Goal: Communication & Community: Answer question/provide support

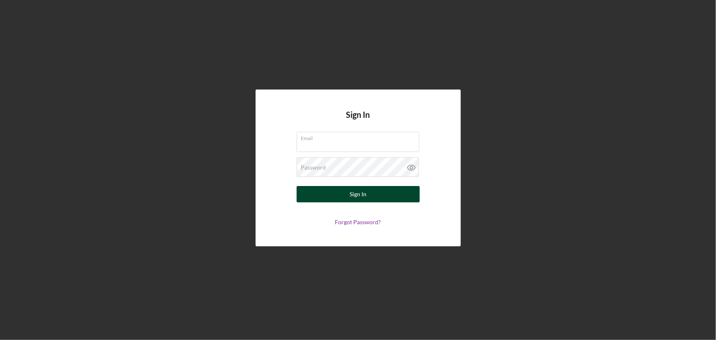
type input "[EMAIL_ADDRESS][DOMAIN_NAME]"
click at [374, 199] on button "Sign In" at bounding box center [357, 194] width 123 height 16
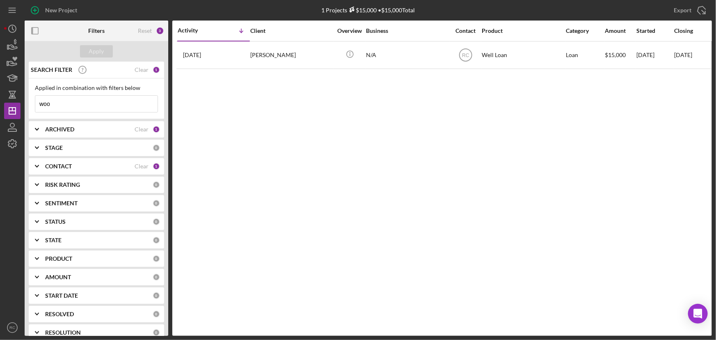
click at [96, 101] on input "woo" at bounding box center [96, 104] width 122 height 16
drag, startPoint x: 96, startPoint y: 101, endPoint x: 0, endPoint y: 104, distance: 96.4
click at [0, 104] on div "New Project 1 Projects $15,000 • $15,000 Total woo Export Icon/Export Filters R…" at bounding box center [358, 170] width 716 height 340
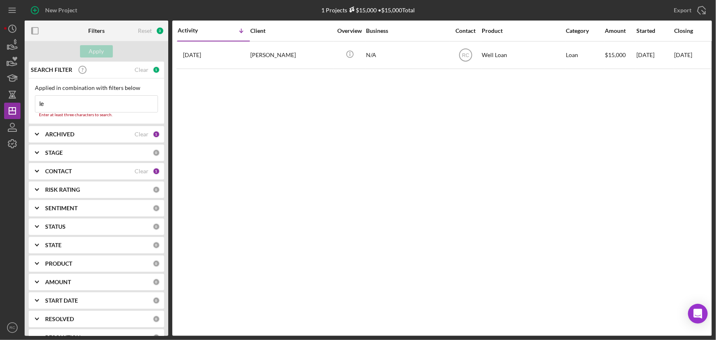
type input "l"
type input "sturgis"
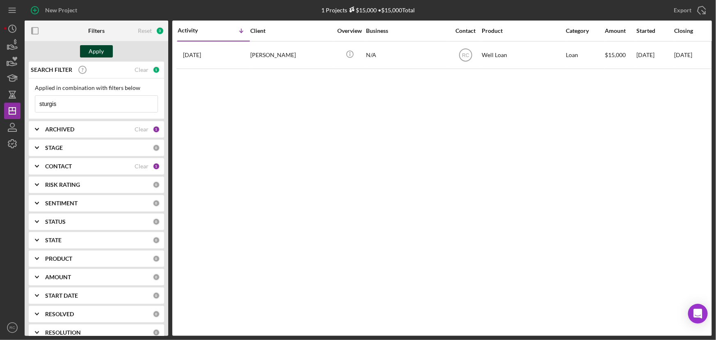
click at [101, 49] on div "Apply" at bounding box center [96, 51] width 15 height 12
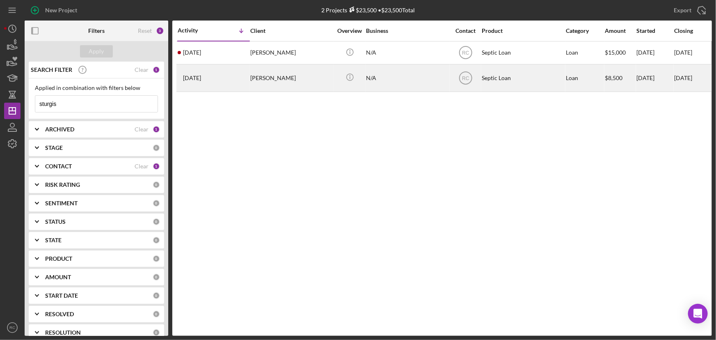
click at [272, 79] on div "[PERSON_NAME]" at bounding box center [291, 78] width 82 height 26
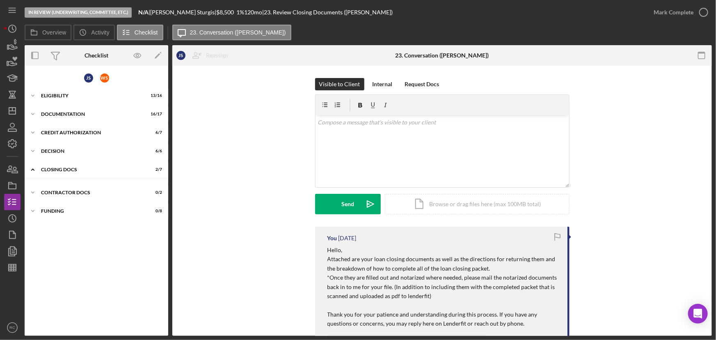
scroll to position [2, 0]
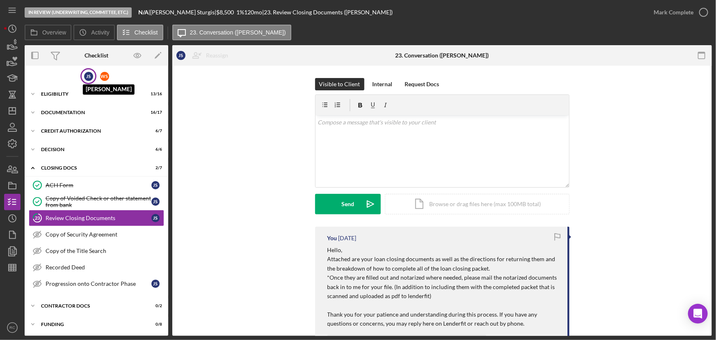
click at [85, 75] on div "J S" at bounding box center [88, 76] width 9 height 9
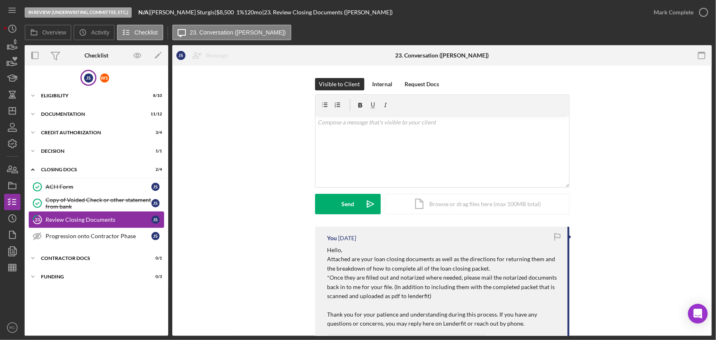
click at [83, 221] on div "Review Closing Documents" at bounding box center [99, 219] width 106 height 7
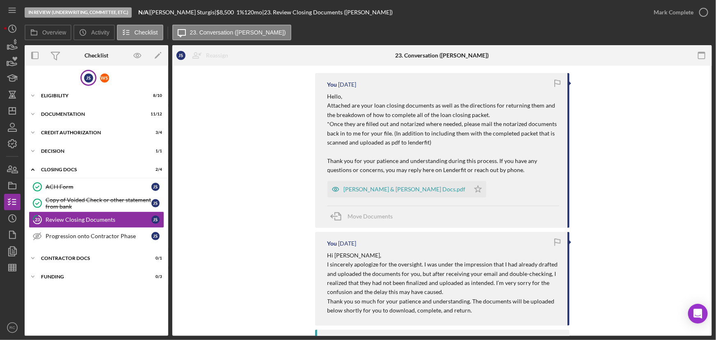
scroll to position [126, 0]
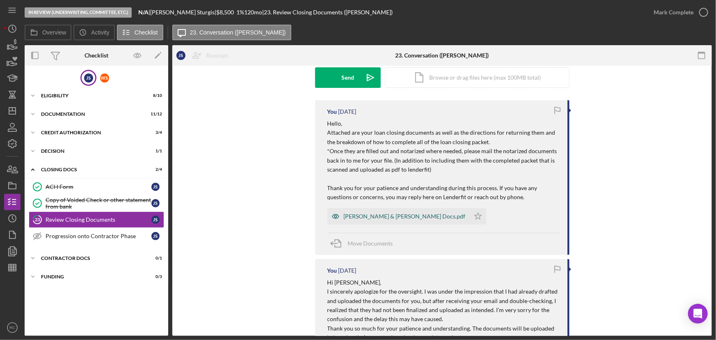
click at [400, 213] on div "[PERSON_NAME] & [PERSON_NAME] Docs.pdf" at bounding box center [405, 216] width 122 height 7
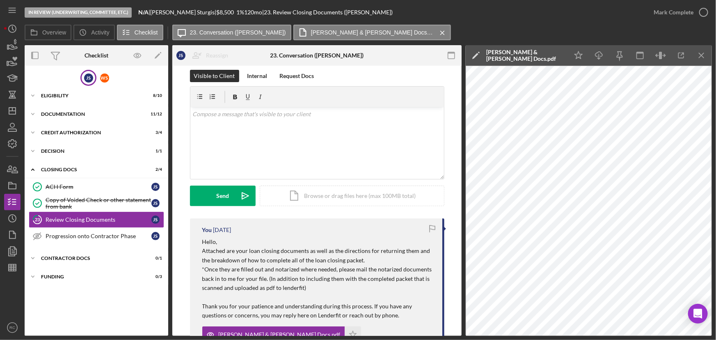
scroll to position [0, 0]
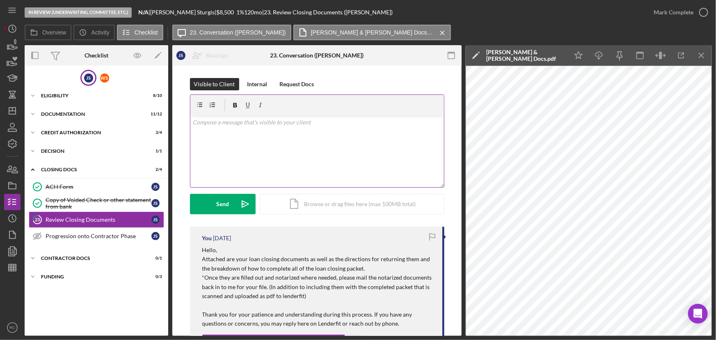
click at [281, 156] on div "v Color teal Color pink Remove color Add row above Add row below Add column bef…" at bounding box center [316, 151] width 253 height 72
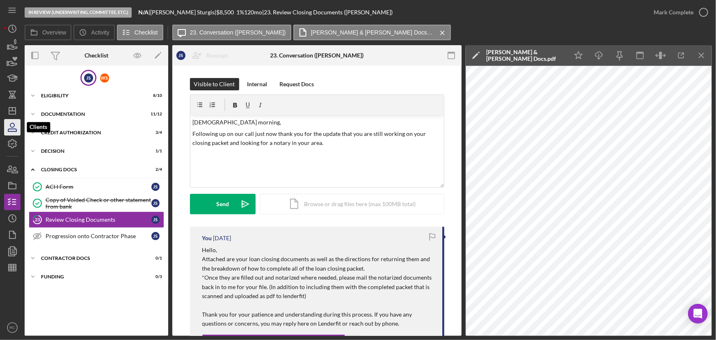
click at [8, 119] on icon "button" at bounding box center [12, 127] width 21 height 21
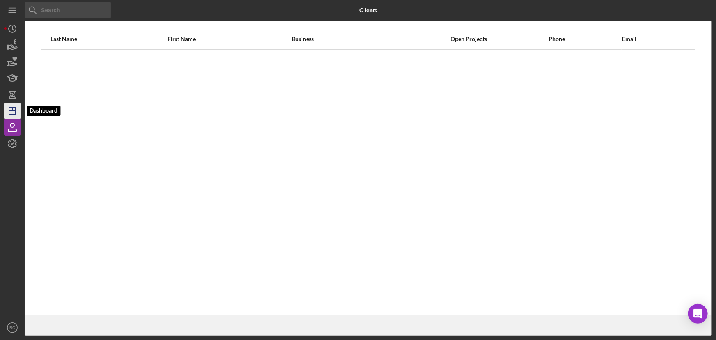
click at [10, 115] on icon "Icon/Dashboard" at bounding box center [12, 110] width 21 height 21
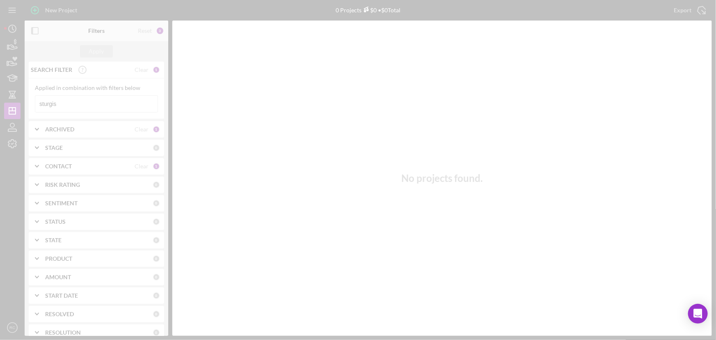
click at [51, 109] on div at bounding box center [358, 170] width 716 height 340
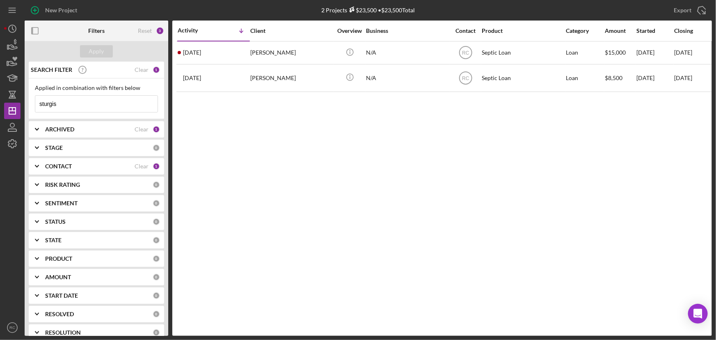
click at [66, 103] on input "sturgis" at bounding box center [96, 104] width 122 height 16
drag, startPoint x: 66, startPoint y: 103, endPoint x: 35, endPoint y: 106, distance: 31.7
click at [35, 106] on input "sturgis" at bounding box center [96, 104] width 122 height 16
type input "mcginn"
click at [102, 52] on div "Apply" at bounding box center [96, 51] width 15 height 12
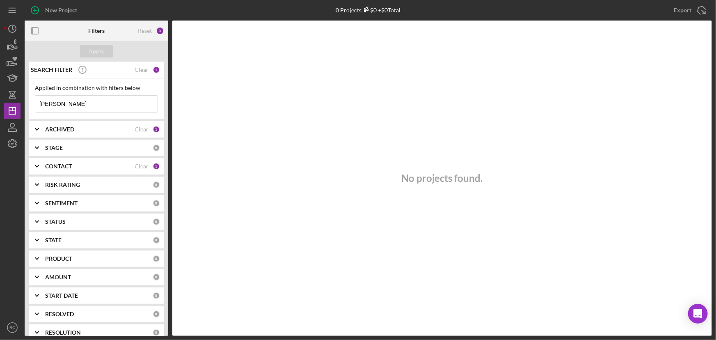
click at [154, 32] on div "Reset 3" at bounding box center [151, 31] width 26 height 21
click at [148, 30] on div "Reset" at bounding box center [145, 30] width 14 height 7
click at [103, 46] on div "Apply" at bounding box center [96, 51] width 15 height 12
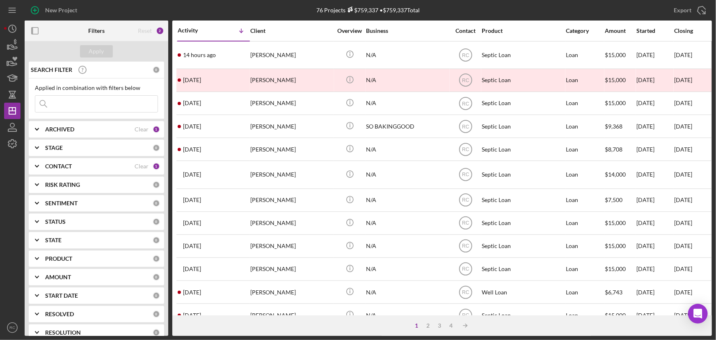
click at [93, 103] on input at bounding box center [96, 104] width 122 height 16
type input "mcginn"
click at [94, 53] on div "Apply" at bounding box center [96, 51] width 15 height 12
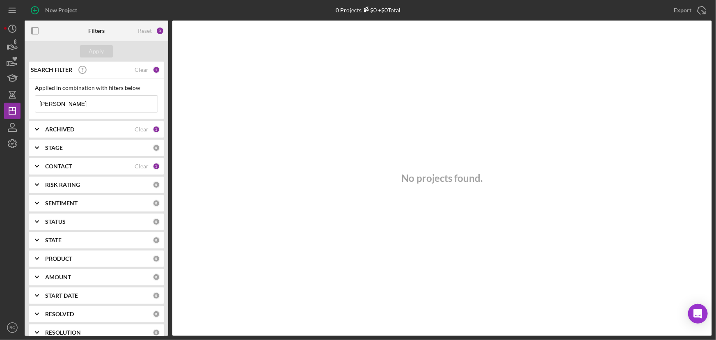
click at [134, 167] on div "Clear" at bounding box center [141, 166] width 14 height 7
click at [95, 48] on div "Apply" at bounding box center [96, 51] width 15 height 12
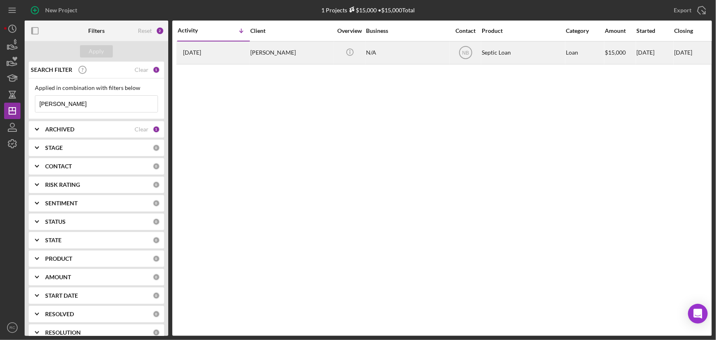
click at [256, 53] on div "William McGinn" at bounding box center [291, 53] width 82 height 22
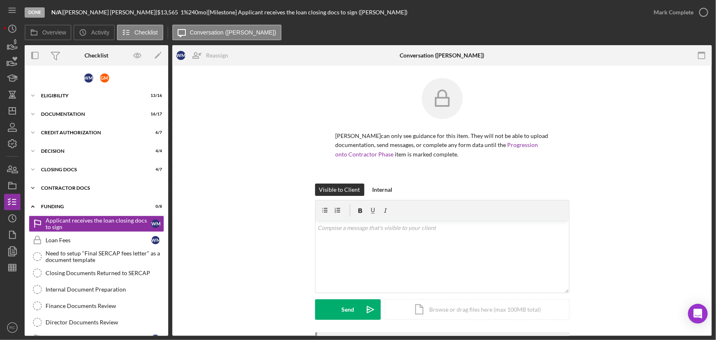
click at [101, 185] on div "Contractor Docs" at bounding box center [99, 187] width 117 height 5
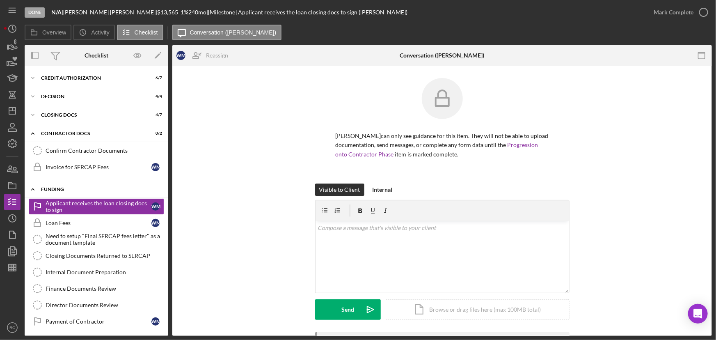
scroll to position [55, 0]
click at [87, 127] on div "Icon/Expander Contractor Docs 0 / 2" at bounding box center [97, 132] width 144 height 17
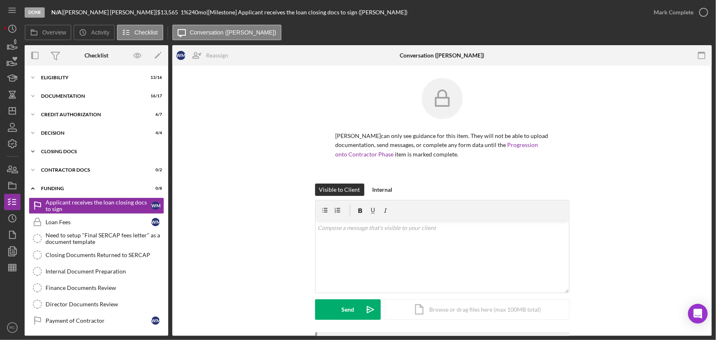
click at [90, 146] on div "Icon/Expander CLOSING DOCS 4 / 7" at bounding box center [97, 151] width 144 height 16
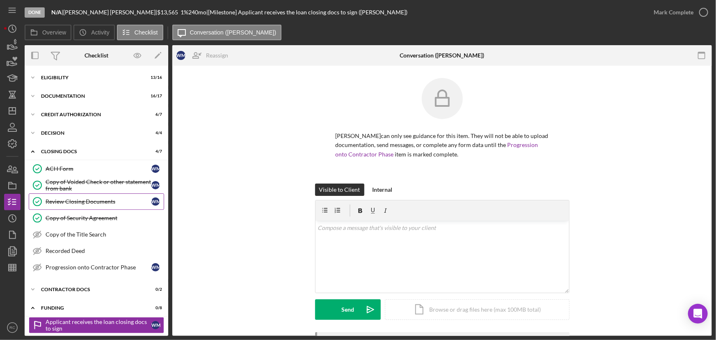
scroll to position [55, 0]
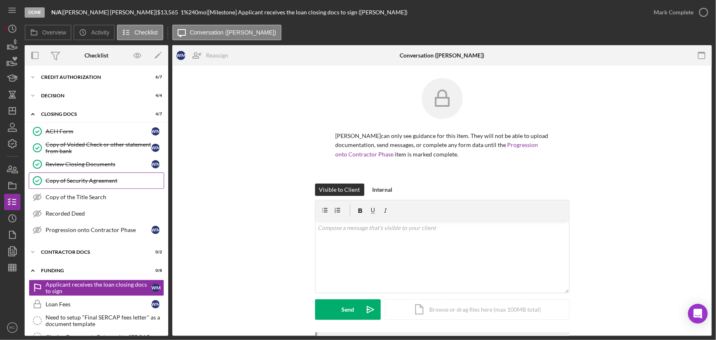
click at [97, 175] on link "Copy of Security Agreement Copy of Security Agreement" at bounding box center [96, 180] width 135 height 16
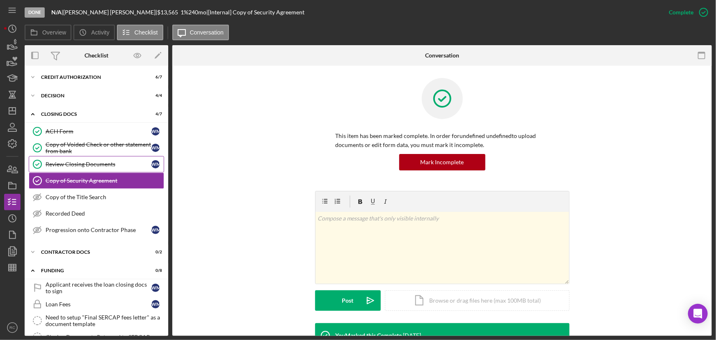
click at [98, 161] on div "Review Closing Documents" at bounding box center [99, 164] width 106 height 7
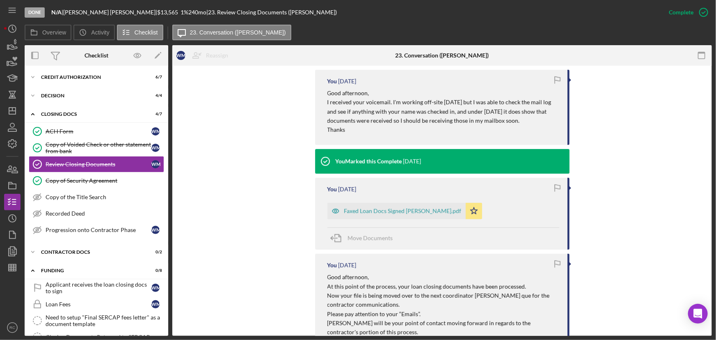
scroll to position [298, 0]
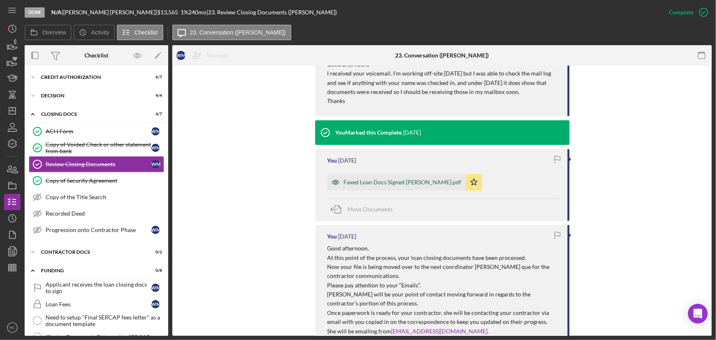
click at [413, 181] on div "Faxed Loan Docs Signed McGinn.pdf" at bounding box center [403, 182] width 118 height 7
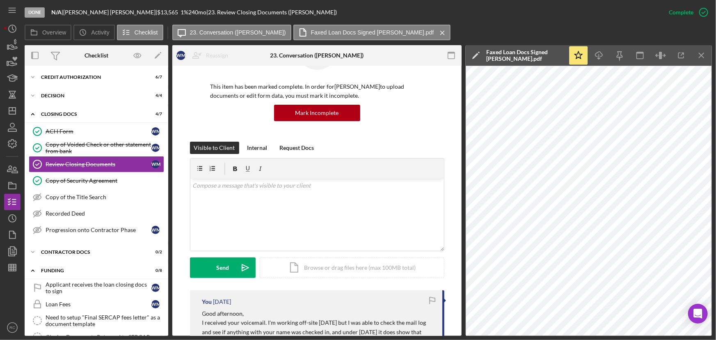
scroll to position [0, 0]
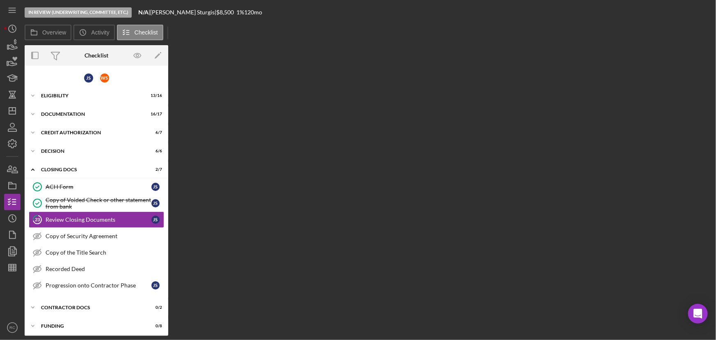
scroll to position [2, 0]
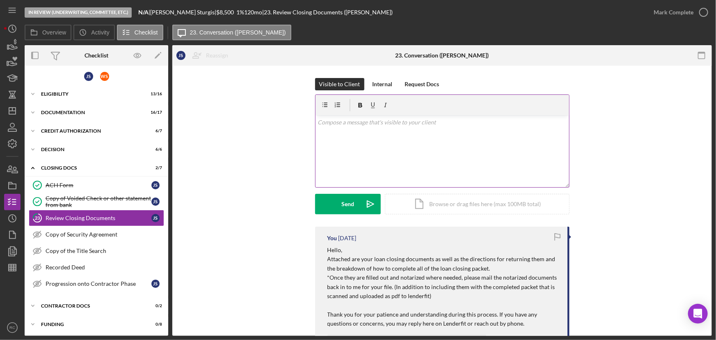
click at [438, 141] on div "v Color teal Color pink Remove color Add row above Add row below Add column bef…" at bounding box center [441, 151] width 253 height 72
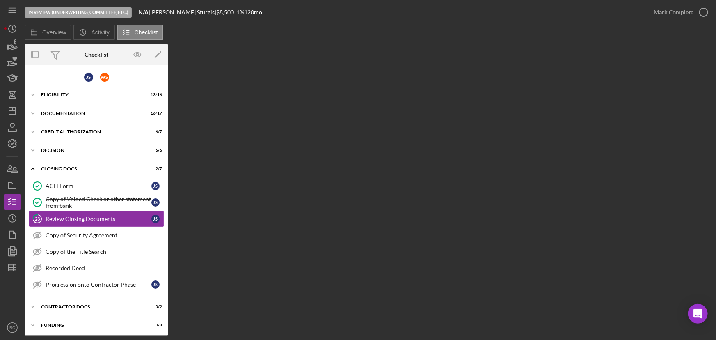
scroll to position [1, 0]
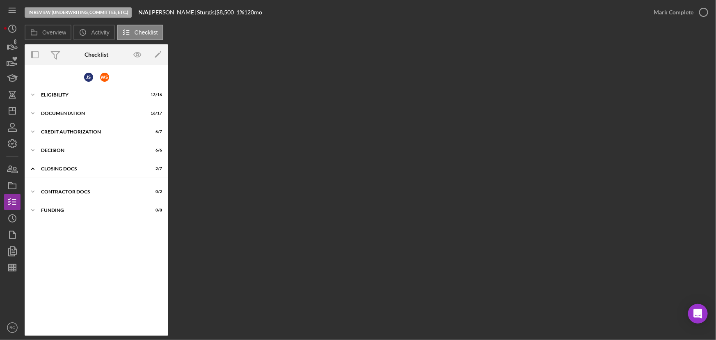
scroll to position [1, 0]
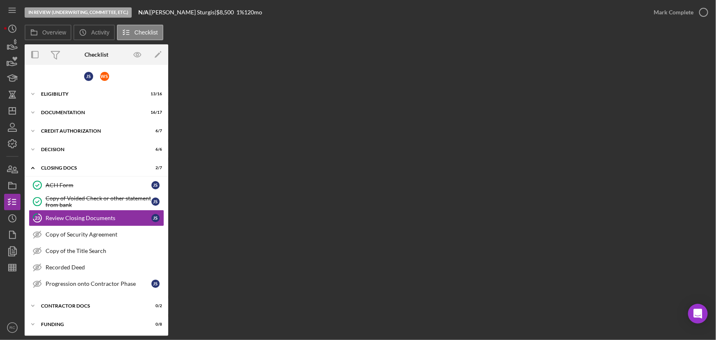
click at [279, 121] on div "Overview Internal Workflow Stage In Review (Underwriting, Committee, Etc.) Icon…" at bounding box center [368, 189] width 687 height 291
click at [60, 31] on label "Overview" at bounding box center [54, 32] width 24 height 7
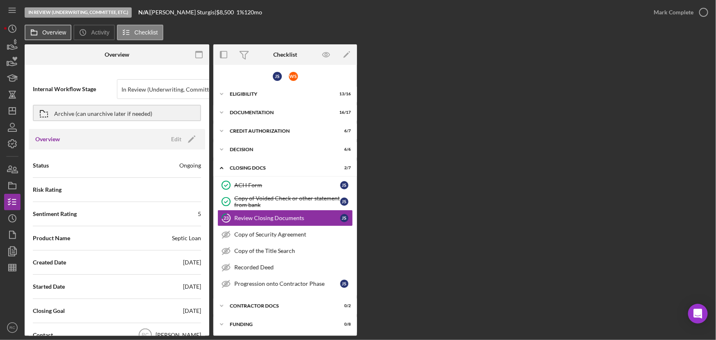
click at [59, 34] on label "Overview" at bounding box center [54, 32] width 24 height 7
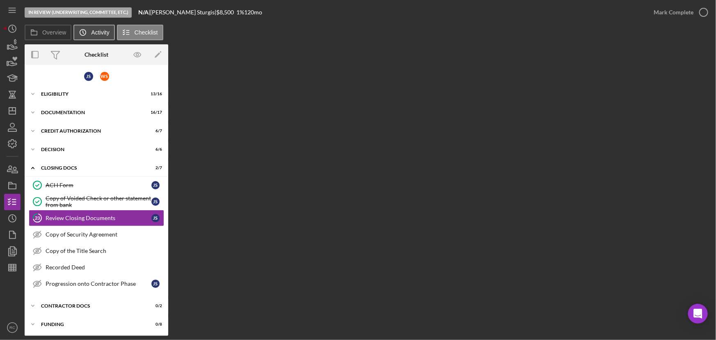
click at [98, 30] on label "Activity" at bounding box center [100, 32] width 18 height 7
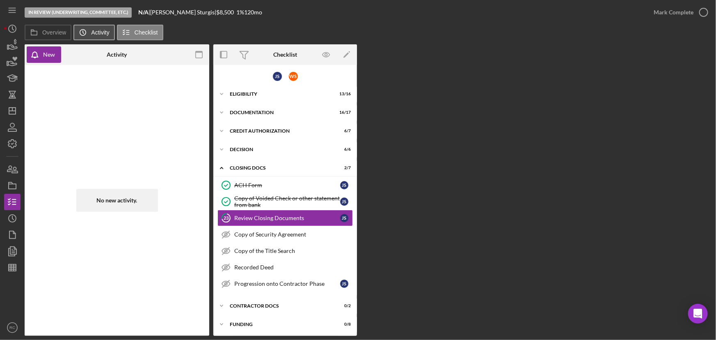
click at [80, 36] on icon "Icon/History" at bounding box center [83, 32] width 16 height 16
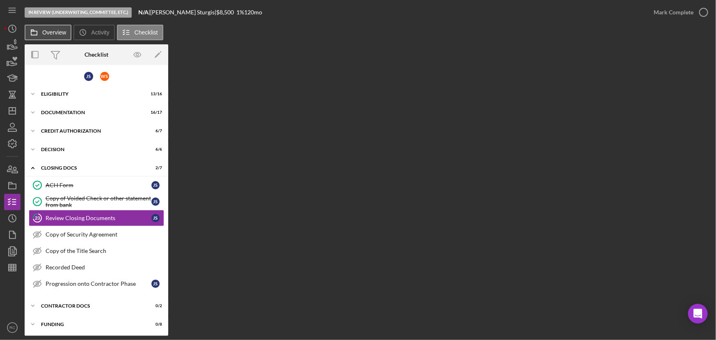
click at [59, 37] on button "Overview" at bounding box center [48, 33] width 47 height 16
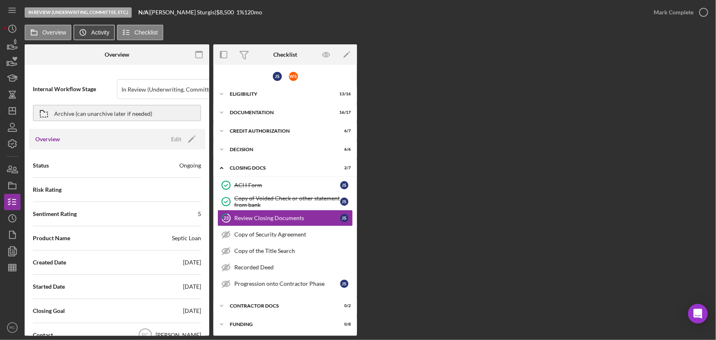
click at [105, 35] on label "Activity" at bounding box center [100, 32] width 18 height 7
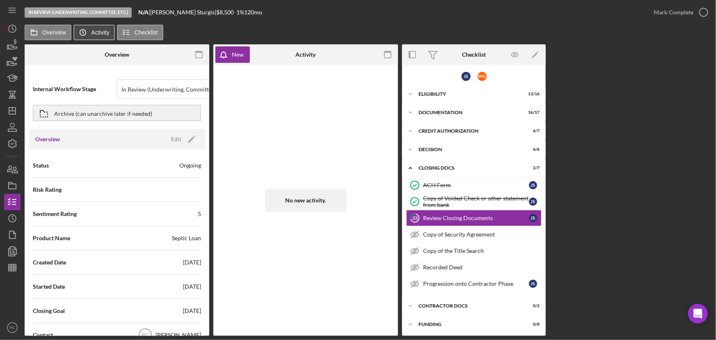
click at [102, 37] on button "Icon/History Activity" at bounding box center [93, 33] width 41 height 16
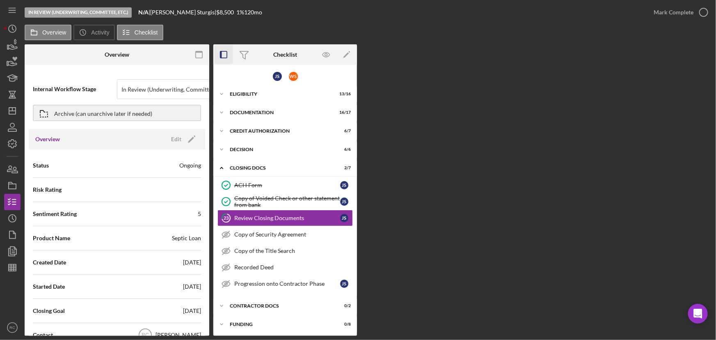
click at [215, 53] on icon "button" at bounding box center [223, 55] width 18 height 18
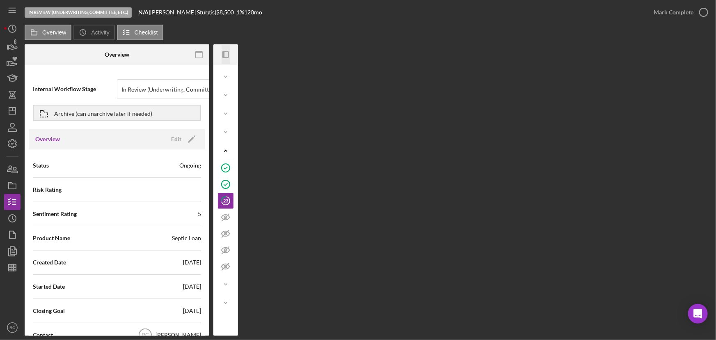
click at [225, 53] on icon "Icon/Panel Side Expand" at bounding box center [226, 55] width 18 height 18
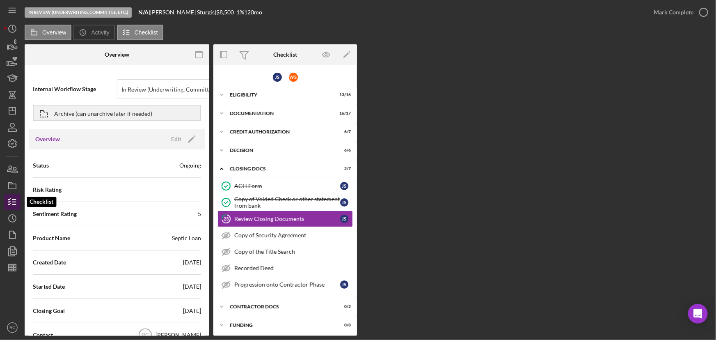
click at [9, 203] on icon "button" at bounding box center [12, 201] width 21 height 21
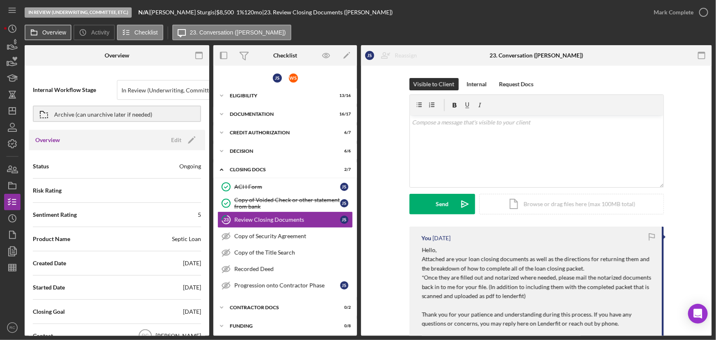
click at [46, 37] on button "Overview" at bounding box center [48, 33] width 47 height 16
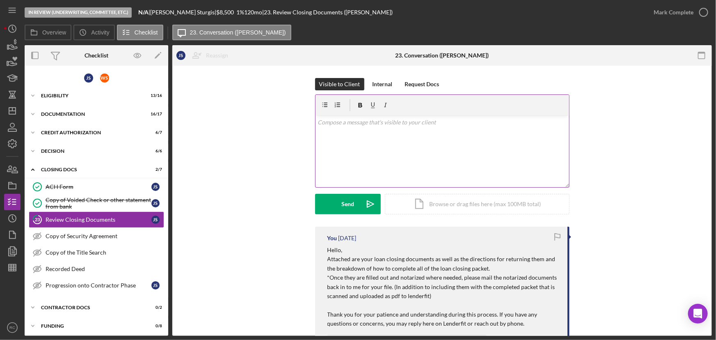
click at [395, 142] on div "v Color teal Color pink Remove color Add row above Add row below Add column bef…" at bounding box center [441, 151] width 253 height 72
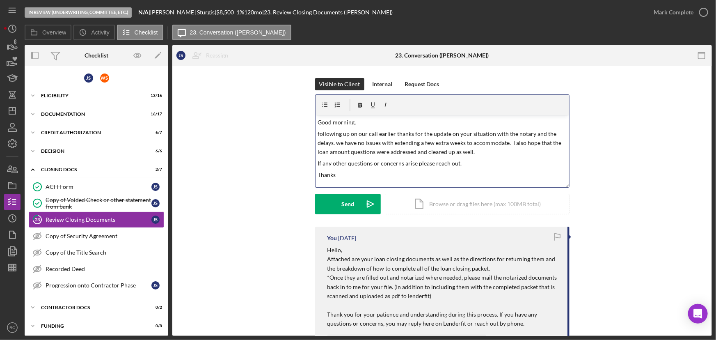
drag, startPoint x: 332, startPoint y: 175, endPoint x: 310, endPoint y: 125, distance: 54.4
click at [310, 125] on div "Visible to Client Internal Request Docs v Color teal Color pink Remove color Ad…" at bounding box center [442, 152] width 515 height 148
copy div "Good morning, following up on our call earlier thanks for the update on your si…"
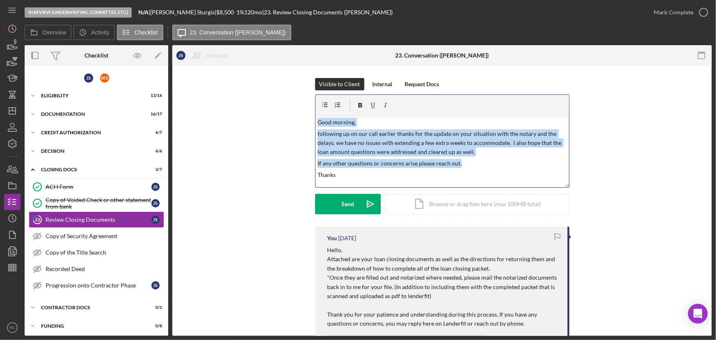
drag, startPoint x: 471, startPoint y: 163, endPoint x: 277, endPoint y: 121, distance: 198.4
click at [277, 121] on div "Visible to Client Internal Request Docs v Color teal Color pink Remove color Ad…" at bounding box center [442, 152] width 515 height 148
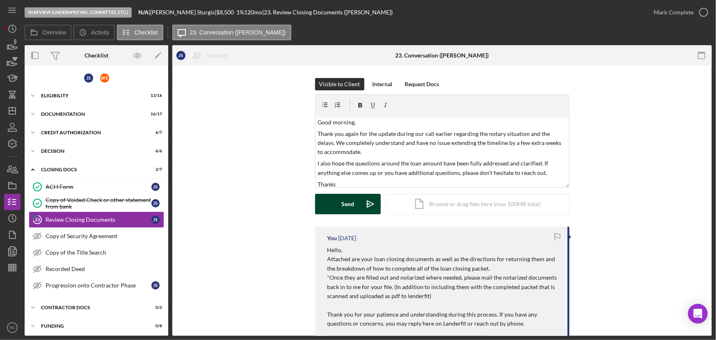
click at [341, 198] on div "Send" at bounding box center [347, 204] width 13 height 21
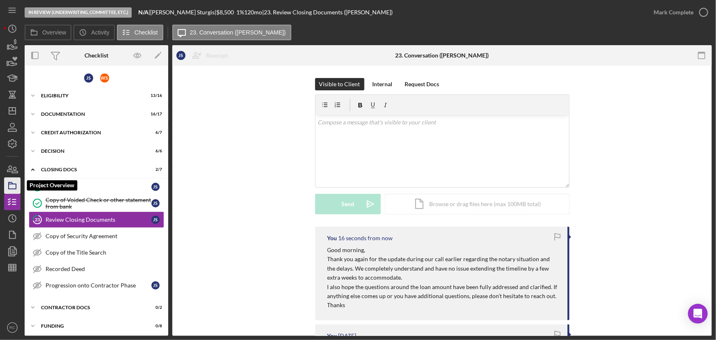
click at [11, 185] on icon "button" at bounding box center [12, 185] width 21 height 21
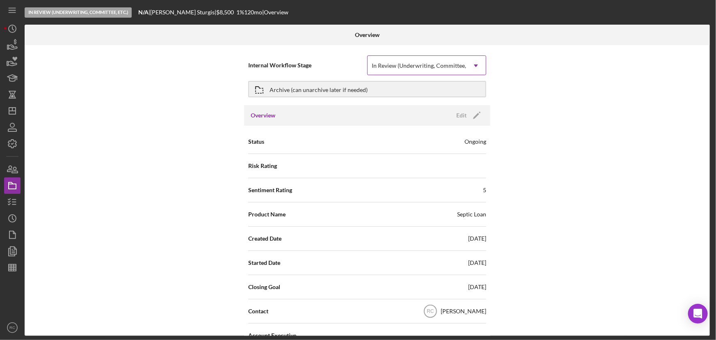
click at [470, 71] on icon "Icon/Dropdown Arrow" at bounding box center [476, 66] width 20 height 20
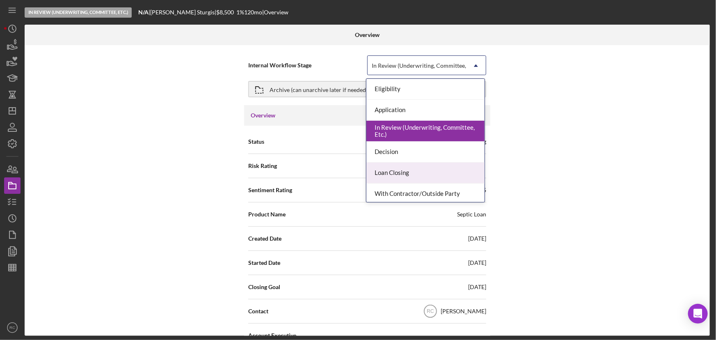
click at [433, 170] on div "Loan Closing" at bounding box center [425, 172] width 118 height 21
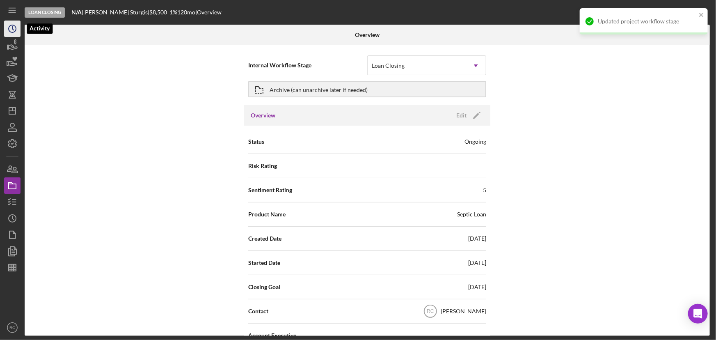
click at [15, 29] on icon "Icon/History" at bounding box center [12, 28] width 21 height 21
